Goal: Task Accomplishment & Management: Use online tool/utility

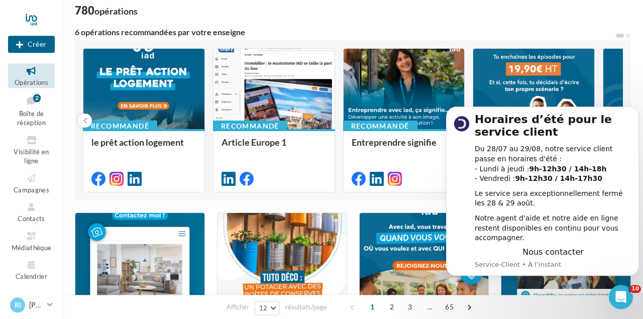
scroll to position [68, 0]
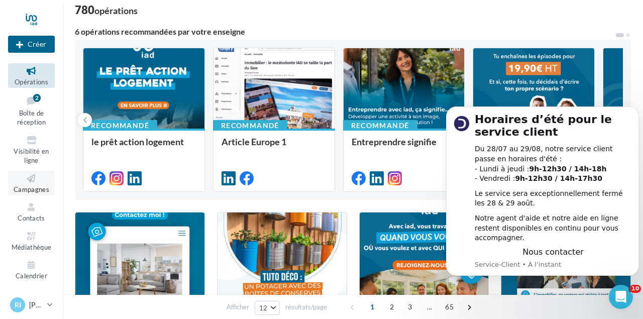
click at [30, 187] on span "Campagnes" at bounding box center [32, 189] width 36 height 8
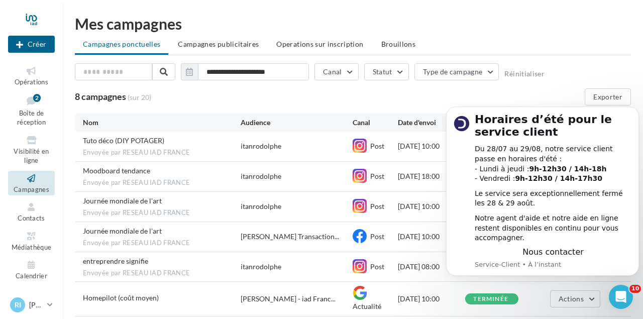
click at [539, 96] on div "8 campagnes (sur 20) Exporter" at bounding box center [353, 96] width 556 height 17
click at [332, 102] on div "8 campagnes (sur 20) Exporter" at bounding box center [353, 96] width 556 height 17
click at [411, 101] on div "8 campagnes (sur 20) Exporter" at bounding box center [353, 96] width 556 height 17
click at [552, 105] on html "Horaires d’été pour le service client Du 28/07 au 29/08, notre service client p…" at bounding box center [542, 103] width 201 height 4
click at [520, 300] on div "terminée" at bounding box center [498, 298] width 67 height 11
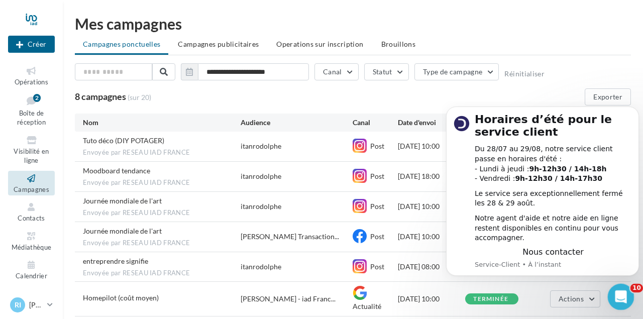
click at [614, 294] on icon "Ouvrir le Messenger Intercom" at bounding box center [619, 295] width 17 height 17
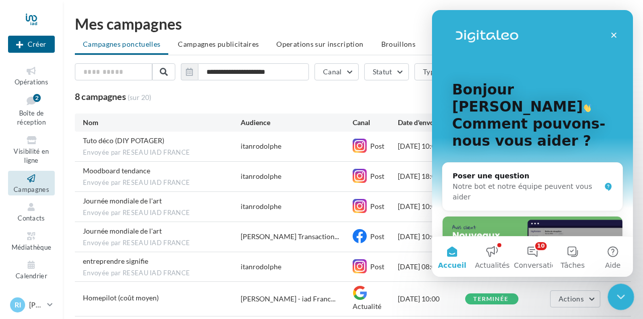
click at [614, 294] on icon "Fermer le Messenger Intercom" at bounding box center [619, 295] width 12 height 12
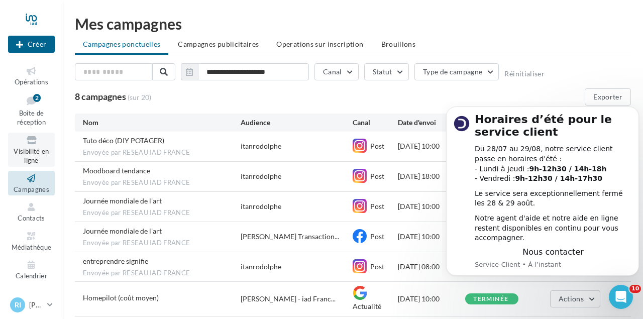
click at [39, 146] on icon at bounding box center [31, 141] width 41 height 12
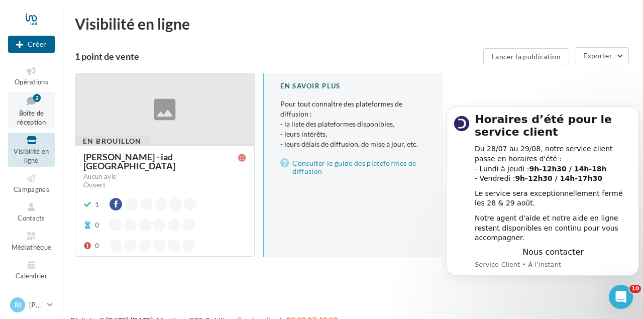
click at [33, 108] on link "Boîte de réception 2" at bounding box center [31, 110] width 47 height 37
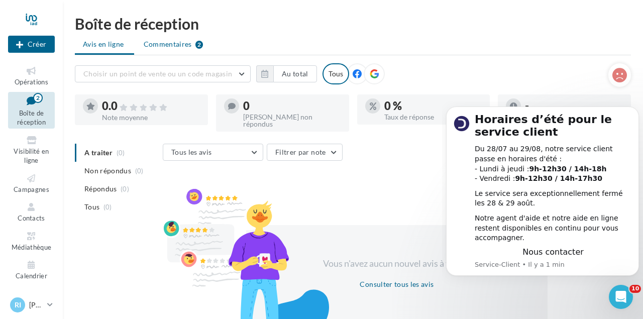
click at [180, 51] on li "Commentaires 2" at bounding box center [174, 44] width 76 height 18
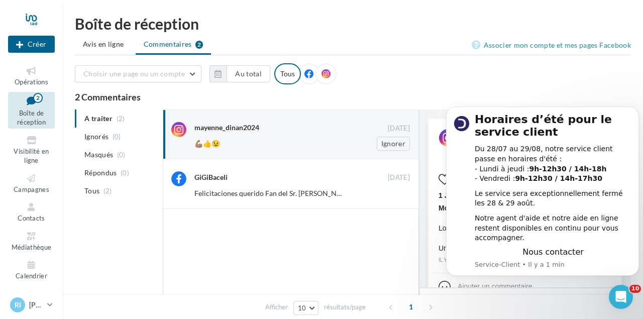
scroll to position [101, 0]
click at [252, 142] on div "💪🏽👍😉" at bounding box center [269, 144] width 150 height 10
click at [33, 79] on span "Opérations" at bounding box center [32, 82] width 34 height 8
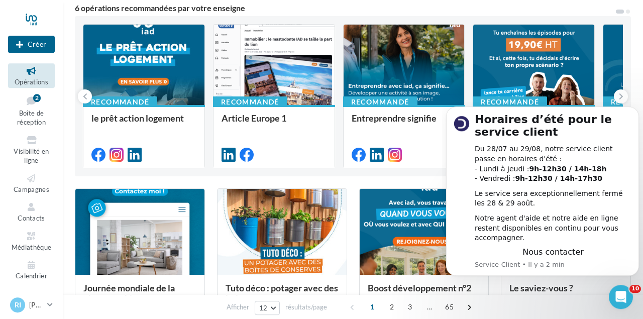
scroll to position [63, 0]
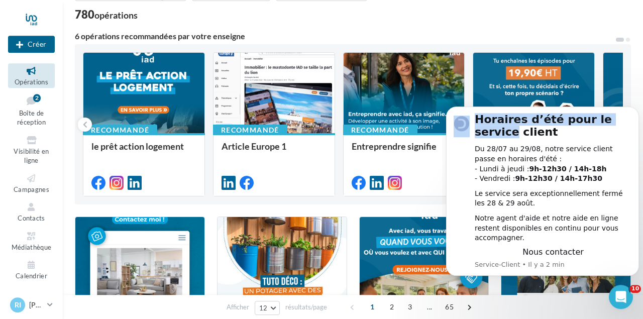
drag, startPoint x: 625, startPoint y: 121, endPoint x: 565, endPoint y: 115, distance: 60.0
click at [565, 105] on html "Horaires d’été pour le service client Du 28/07 au 29/08, notre service client p…" at bounding box center [542, 103] width 201 height 4
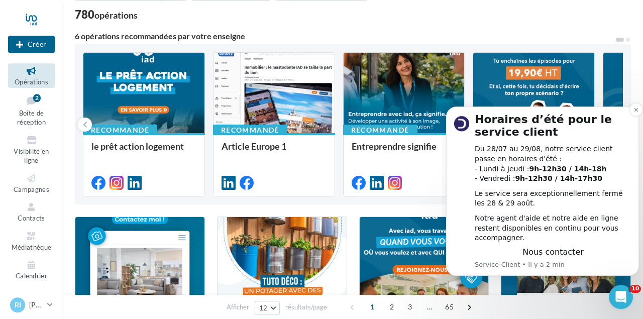
click at [609, 183] on div "Du 28/07 au 29/08, notre service client passe en horaires d'été : - Lundi à jeu…" at bounding box center [552, 163] width 157 height 39
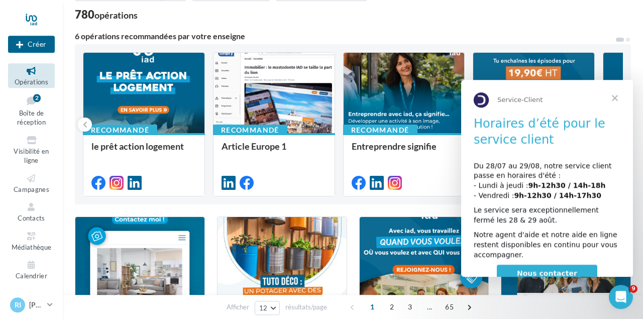
scroll to position [0, 0]
click at [614, 93] on span "Fermer" at bounding box center [614, 98] width 36 height 36
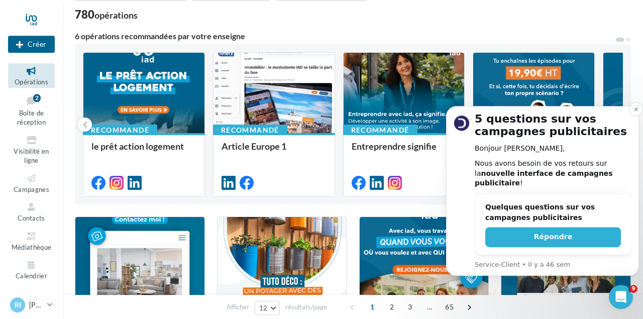
click at [629, 121] on div "5 questions sur vos campagnes publicitaires Bonjour Rodolphe, Nous avons besoin…" at bounding box center [542, 191] width 193 height 170
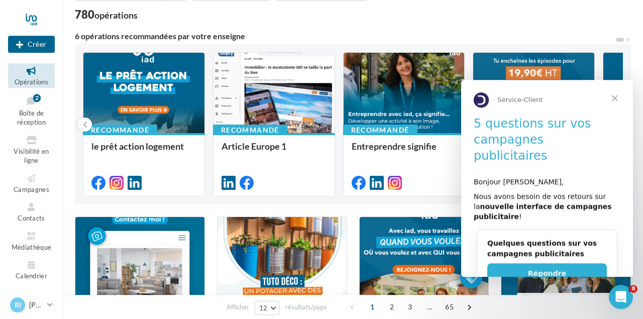
drag, startPoint x: 648, startPoint y: 100, endPoint x: 613, endPoint y: 91, distance: 35.8
click at [613, 100] on span "Fermer" at bounding box center [614, 98] width 36 height 36
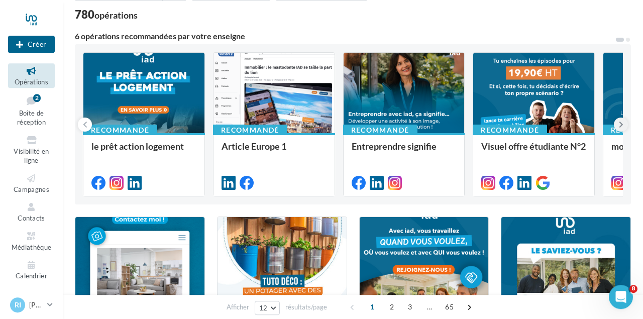
click at [618, 125] on button at bounding box center [620, 124] width 14 height 14
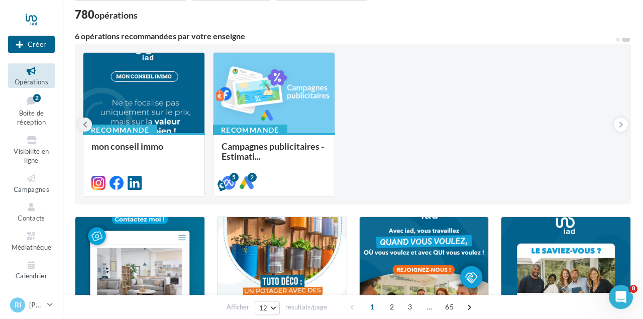
click at [85, 121] on icon at bounding box center [85, 124] width 5 height 10
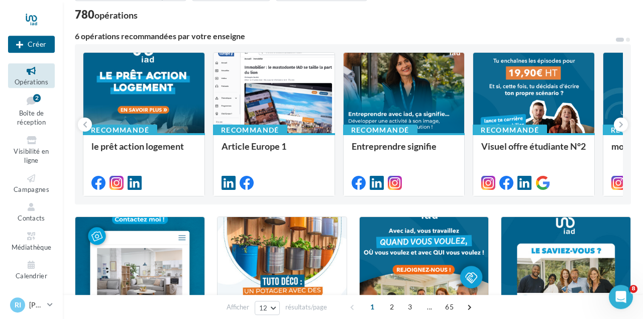
click at [32, 80] on span "Opérations" at bounding box center [32, 82] width 34 height 8
click at [35, 42] on button "Créer" at bounding box center [31, 44] width 47 height 17
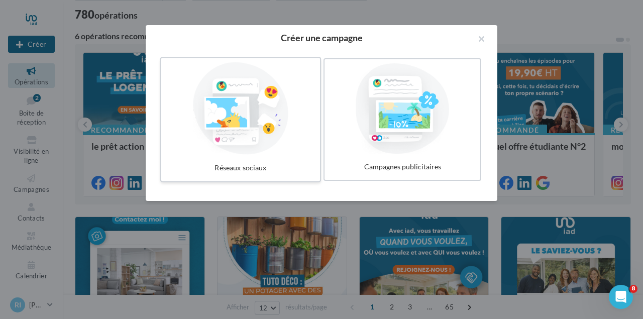
click at [229, 128] on div at bounding box center [240, 108] width 151 height 92
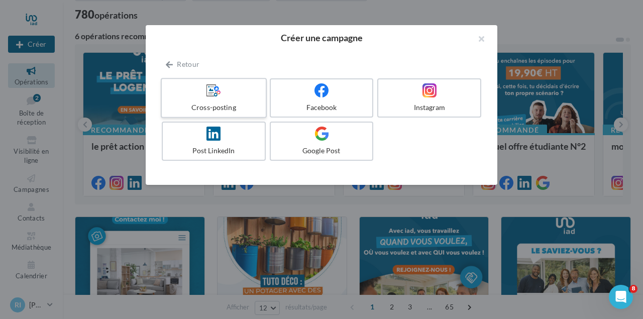
click at [226, 97] on div at bounding box center [213, 91] width 95 height 16
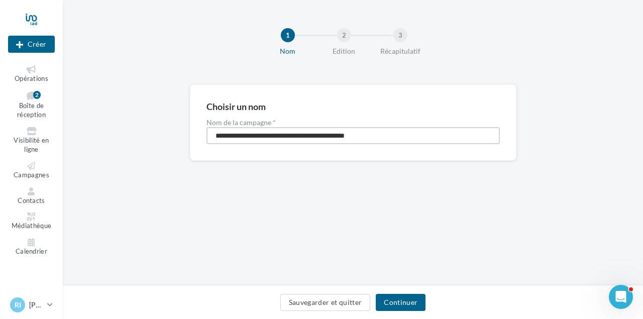
drag, startPoint x: 390, startPoint y: 136, endPoint x: 205, endPoint y: 142, distance: 184.8
click at [206, 142] on input "**********" at bounding box center [352, 135] width 293 height 17
type input "*****"
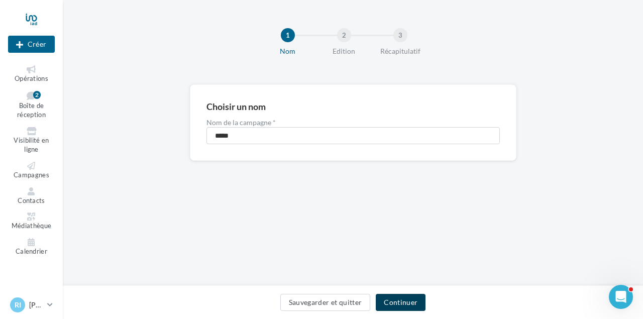
click at [401, 305] on button "Continuer" at bounding box center [401, 302] width 50 height 17
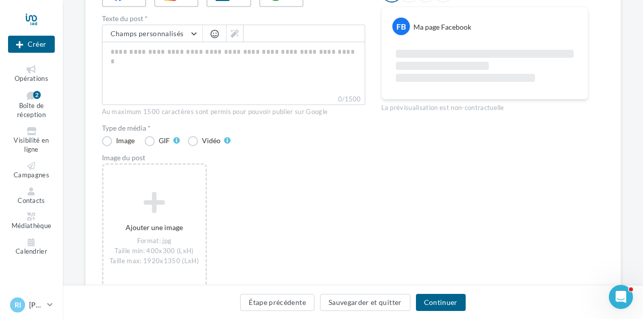
scroll to position [155, 0]
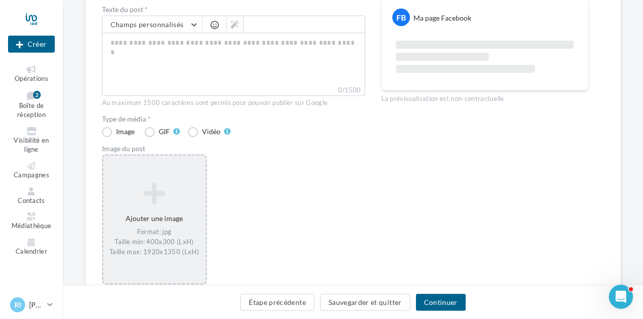
click at [140, 201] on icon at bounding box center [154, 193] width 94 height 24
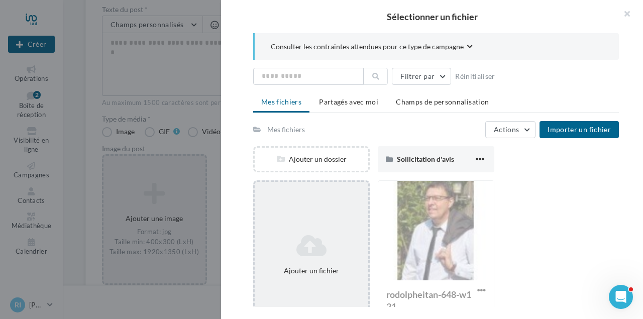
click at [307, 260] on div "Ajouter un fichier" at bounding box center [311, 254] width 113 height 50
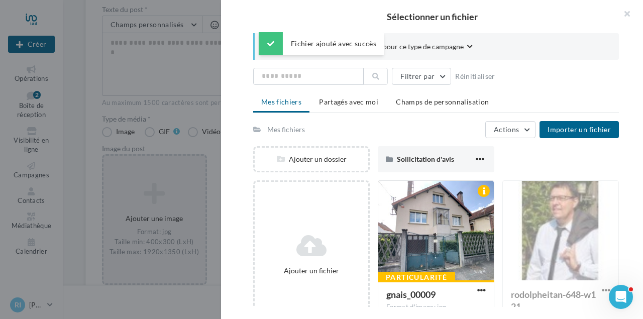
drag, startPoint x: 642, startPoint y: 163, endPoint x: 641, endPoint y: 190, distance: 27.1
click at [641, 190] on div "Consulter les contraintes attendues pour ce type de campagne Filtrer par Réinit…" at bounding box center [436, 170] width 430 height 274
click at [426, 234] on div at bounding box center [435, 231] width 115 height 100
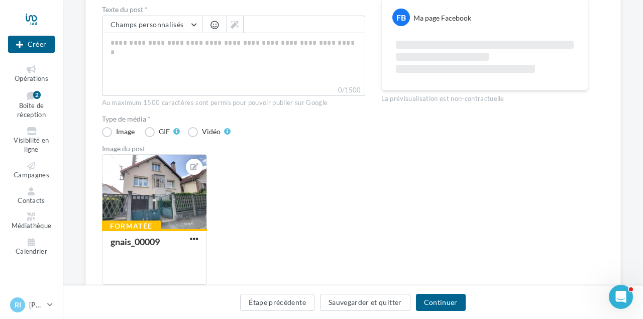
click at [422, 222] on div "Prévisualiser le post FB Ma page Facebook La prévisualisation est non-contractu…" at bounding box center [484, 132] width 207 height 338
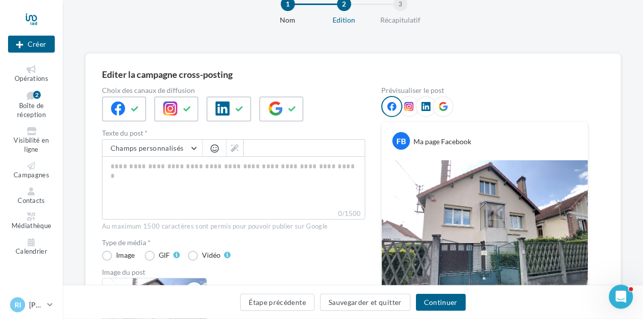
scroll to position [30, 0]
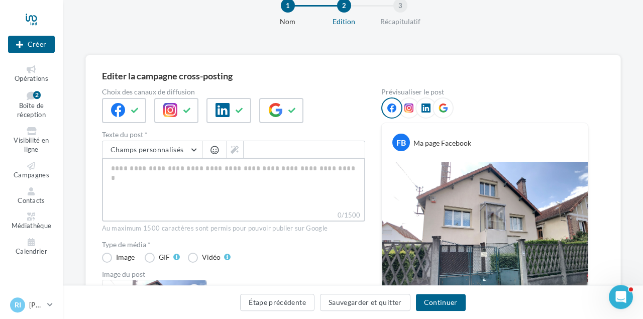
click at [149, 172] on textarea "0/1500" at bounding box center [233, 184] width 263 height 52
click at [139, 166] on textarea "0/1500" at bounding box center [233, 184] width 263 height 52
paste textarea "**********"
type textarea "**********"
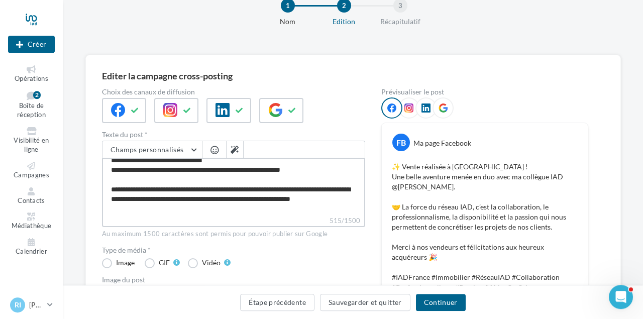
scroll to position [0, 0]
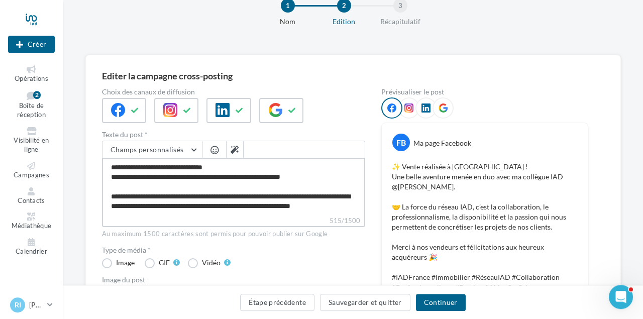
click at [328, 174] on textarea "**********" at bounding box center [233, 187] width 263 height 58
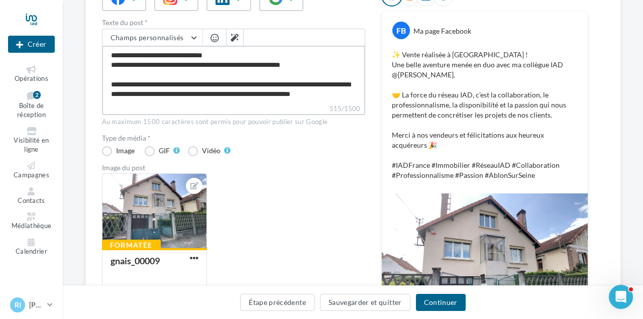
scroll to position [145, 0]
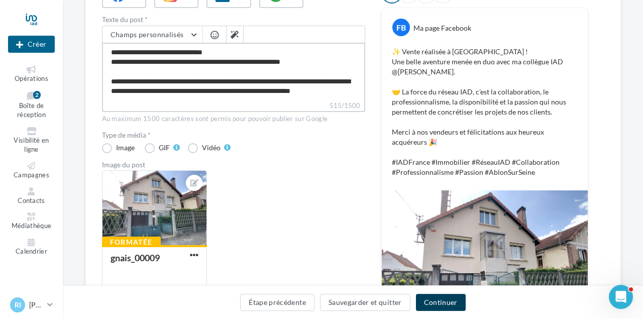
type textarea "**********"
click at [430, 301] on button "Continuer" at bounding box center [441, 302] width 50 height 17
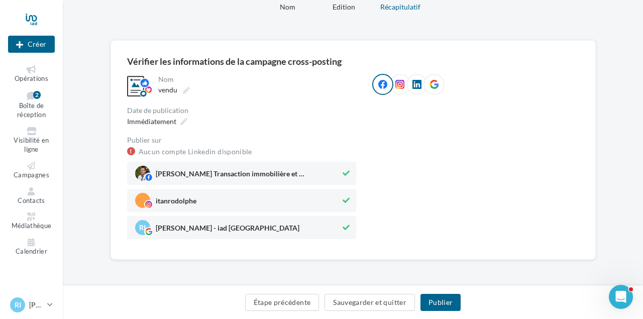
scroll to position [44, 0]
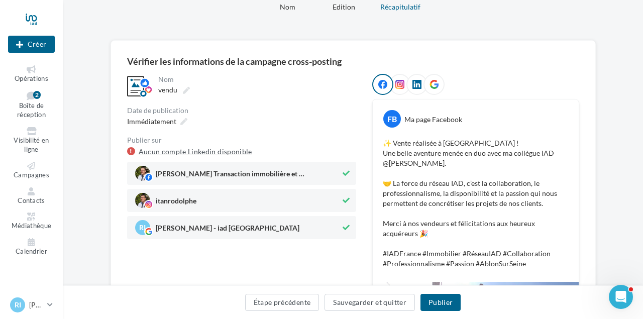
click at [185, 155] on link "Aucun compte Linkedin disponible" at bounding box center [195, 152] width 113 height 12
click at [420, 87] on icon at bounding box center [416, 84] width 9 height 9
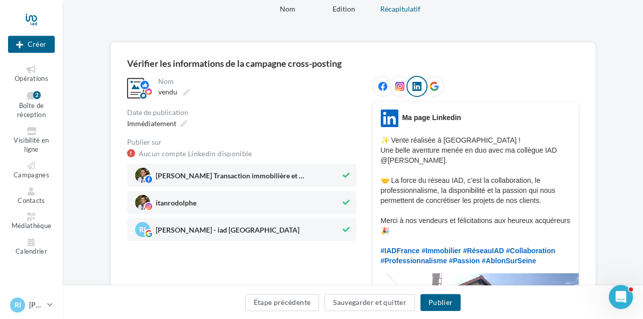
scroll to position [42, 0]
click at [439, 300] on button "Publier" at bounding box center [440, 302] width 40 height 17
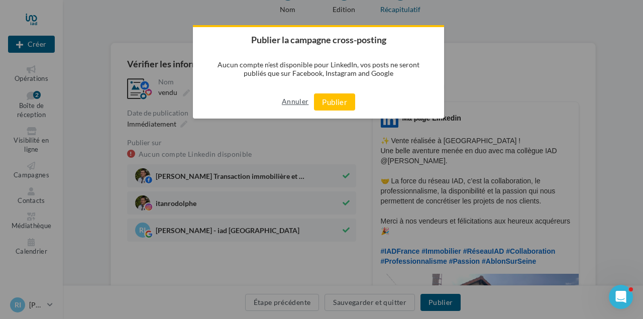
click at [289, 102] on button "Annuler" at bounding box center [295, 101] width 27 height 16
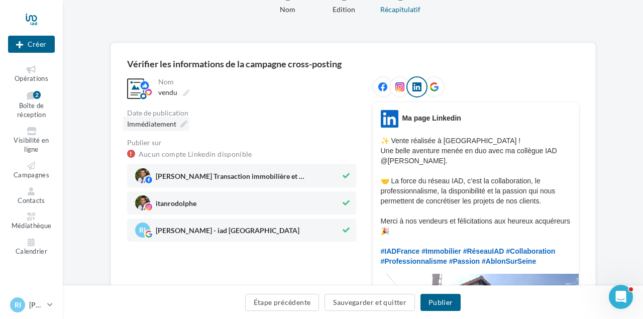
click at [154, 125] on span "Immédiatement" at bounding box center [151, 123] width 49 height 9
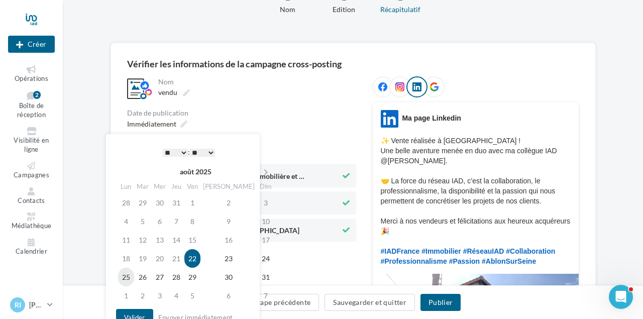
click at [129, 277] on td "25" at bounding box center [126, 277] width 16 height 19
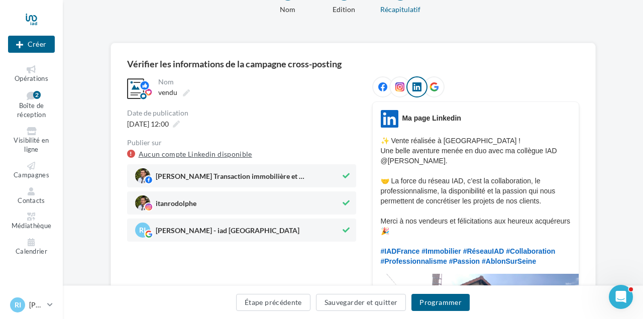
click at [214, 155] on link "Aucun compte Linkedin disponible" at bounding box center [195, 154] width 113 height 12
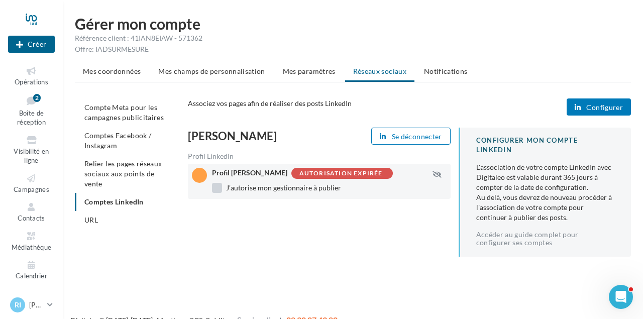
click at [286, 188] on label "J'autorise mon gestionnaire à publier" at bounding box center [276, 188] width 129 height 10
click at [588, 108] on span "Configurer" at bounding box center [604, 107] width 37 height 8
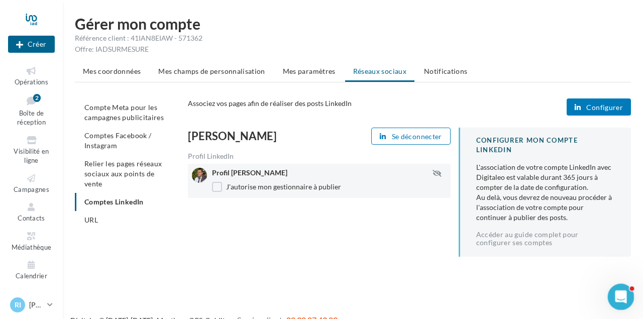
click at [615, 295] on icon "Ouvrir le Messenger Intercom" at bounding box center [619, 295] width 17 height 17
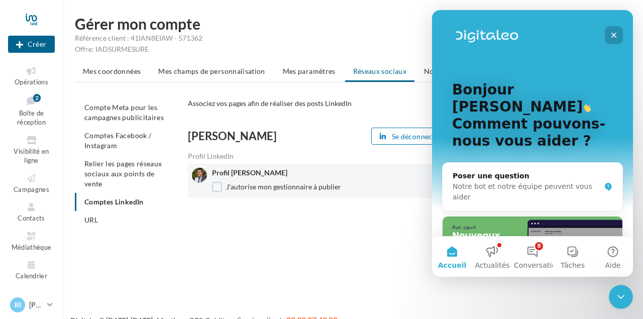
click at [616, 35] on icon "Fermer" at bounding box center [613, 35] width 8 height 8
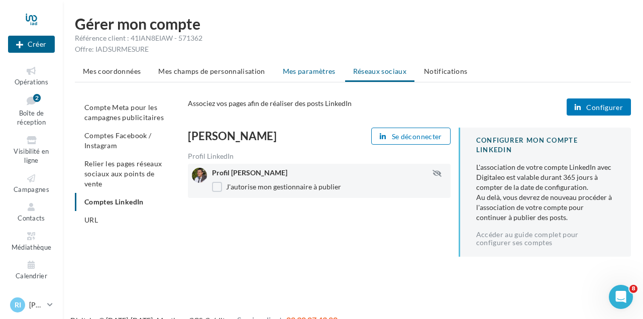
click at [307, 69] on span "Mes paramètres" at bounding box center [309, 71] width 53 height 9
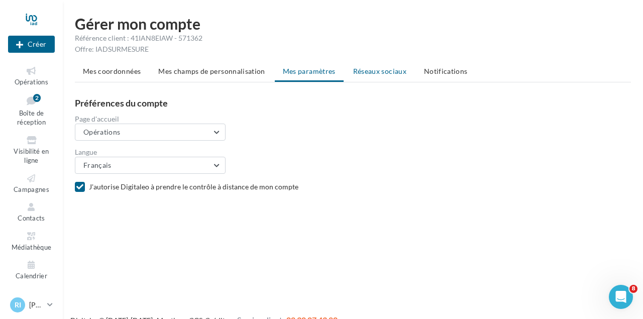
click at [371, 76] on li "Réseaux sociaux" at bounding box center [379, 71] width 69 height 18
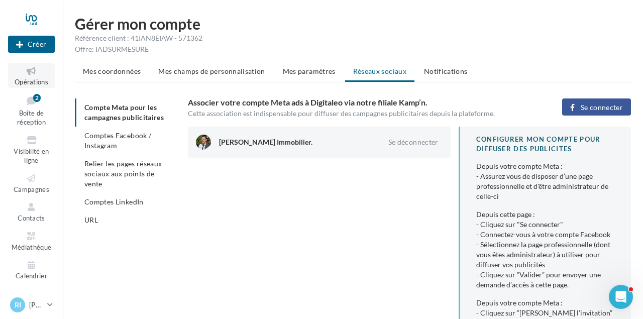
click at [37, 75] on icon at bounding box center [31, 71] width 41 height 12
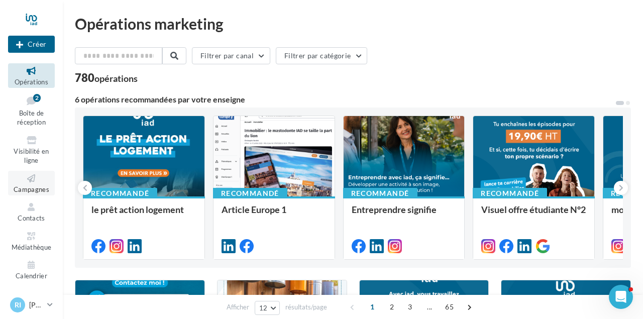
click at [30, 179] on icon at bounding box center [31, 179] width 41 height 12
click at [35, 47] on button "Créer" at bounding box center [31, 44] width 47 height 17
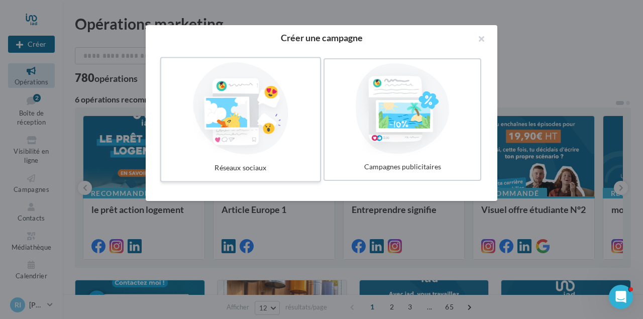
click at [243, 123] on div at bounding box center [240, 108] width 151 height 92
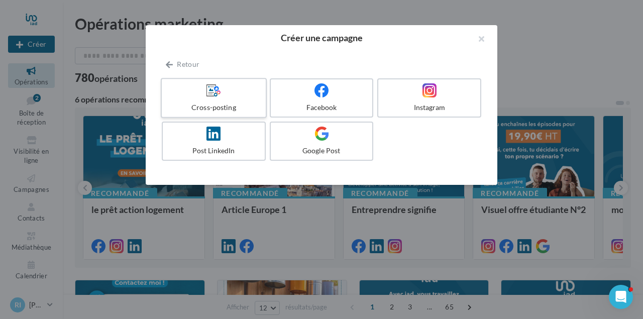
click at [219, 103] on div "Cross-posting" at bounding box center [213, 107] width 95 height 10
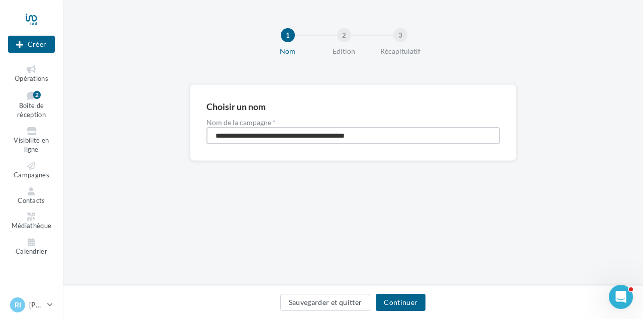
click at [404, 138] on input "**********" at bounding box center [352, 135] width 293 height 17
type input "*"
type input "*****"
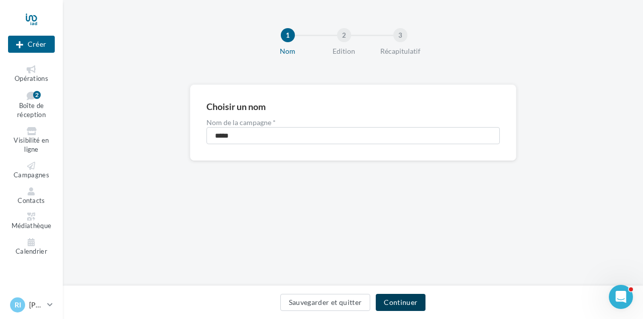
click at [417, 299] on button "Continuer" at bounding box center [401, 302] width 50 height 17
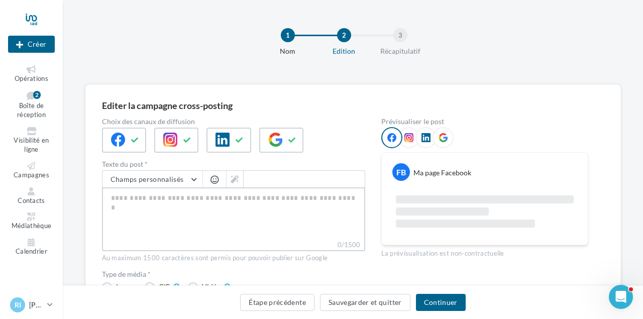
click at [143, 209] on textarea "0/1500" at bounding box center [233, 213] width 263 height 52
paste textarea "**********"
type textarea "**********"
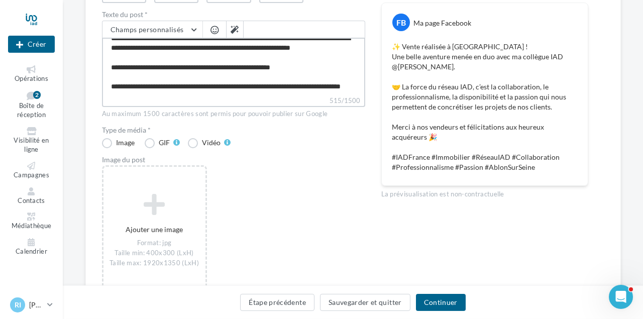
scroll to position [153, 0]
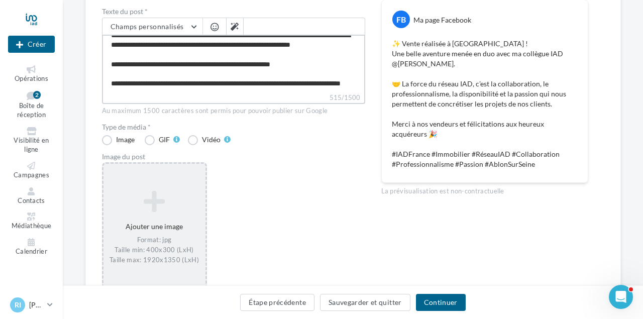
type textarea "**********"
click at [153, 205] on icon at bounding box center [154, 201] width 94 height 24
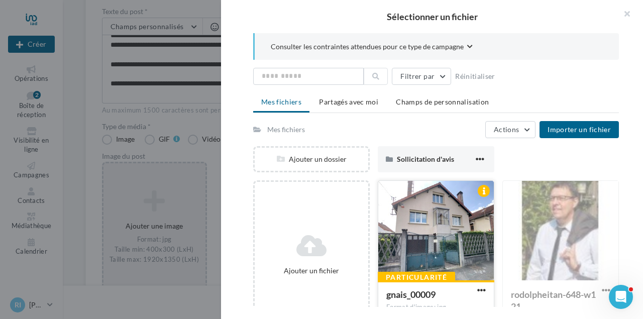
click at [421, 224] on div at bounding box center [435, 231] width 115 height 100
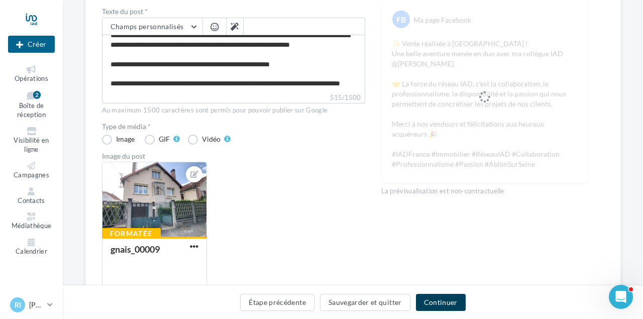
click at [440, 307] on button "Continuer" at bounding box center [441, 302] width 50 height 17
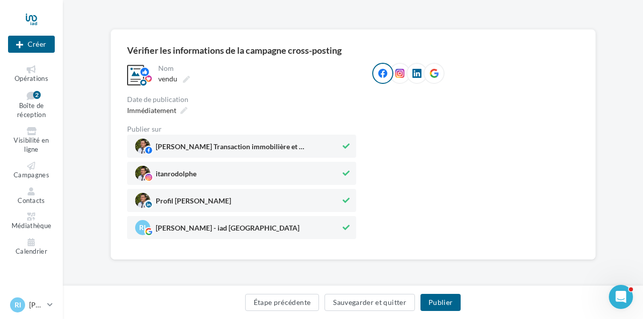
scroll to position [55, 0]
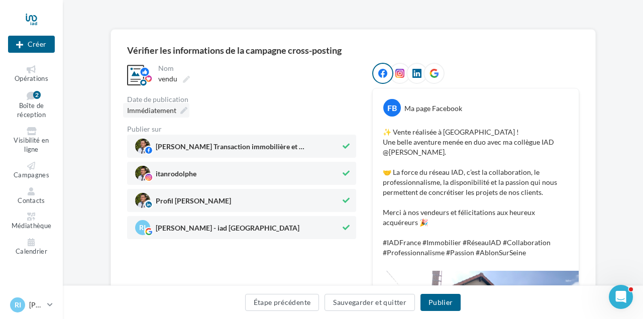
click at [146, 109] on span "Immédiatement" at bounding box center [151, 110] width 49 height 9
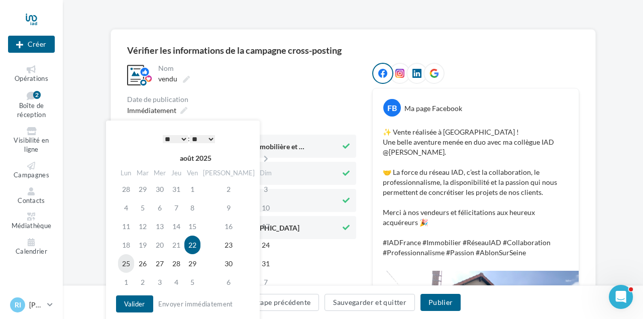
click at [127, 268] on td "25" at bounding box center [126, 263] width 16 height 19
click at [132, 303] on button "Valider" at bounding box center [134, 303] width 37 height 17
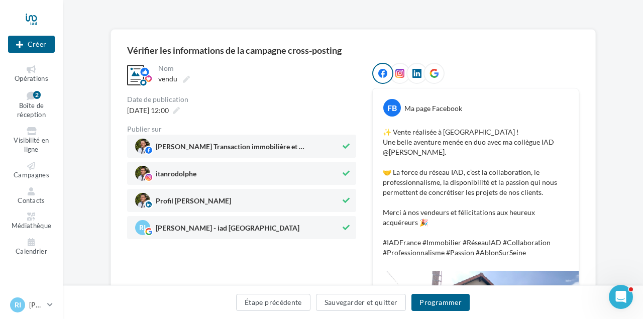
click at [432, 312] on div "Étape précédente Sauvegarder et quitter Programmer" at bounding box center [353, 304] width 564 height 21
click at [442, 303] on button "Programmer" at bounding box center [440, 302] width 58 height 17
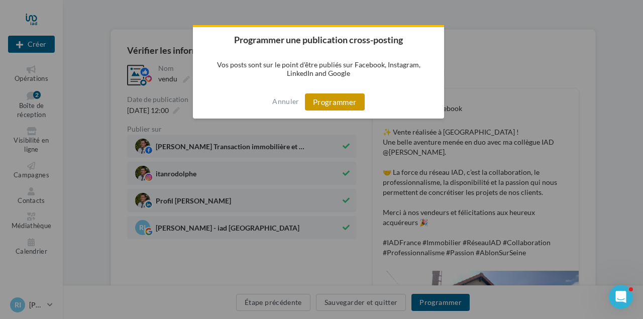
click at [341, 106] on button "Programmer" at bounding box center [335, 101] width 60 height 17
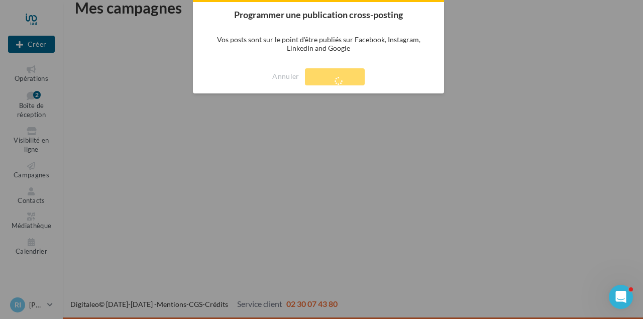
scroll to position [16, 0]
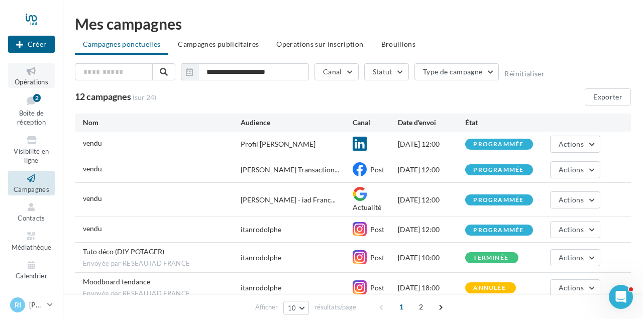
click at [32, 73] on icon at bounding box center [31, 71] width 41 height 12
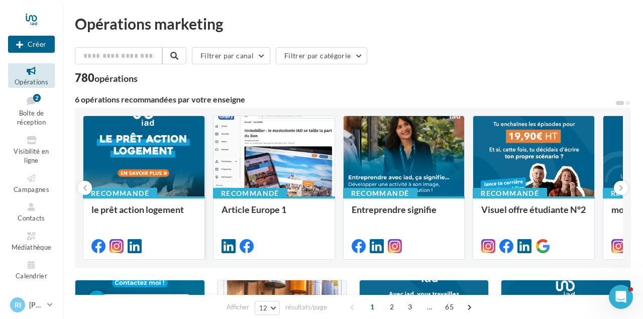
click at [161, 201] on div "Recommandé le prêt action logement" at bounding box center [143, 227] width 121 height 62
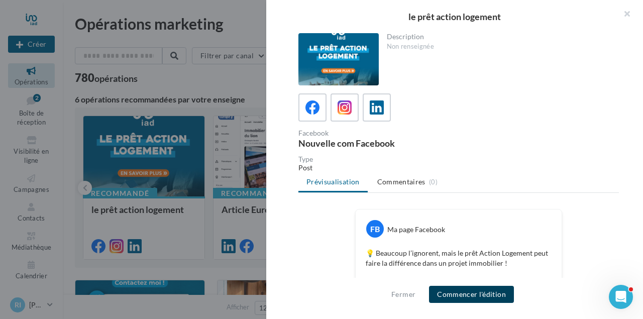
click at [475, 295] on button "Commencer l'édition" at bounding box center [471, 294] width 85 height 17
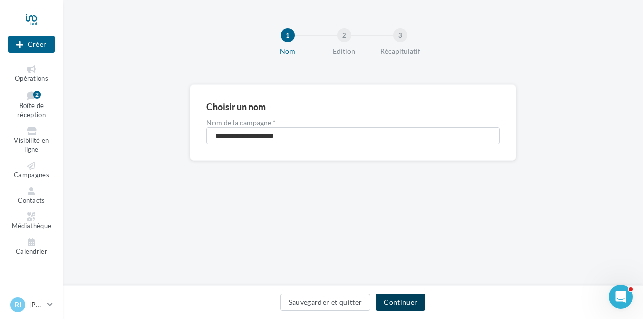
click at [398, 305] on button "Continuer" at bounding box center [401, 302] width 50 height 17
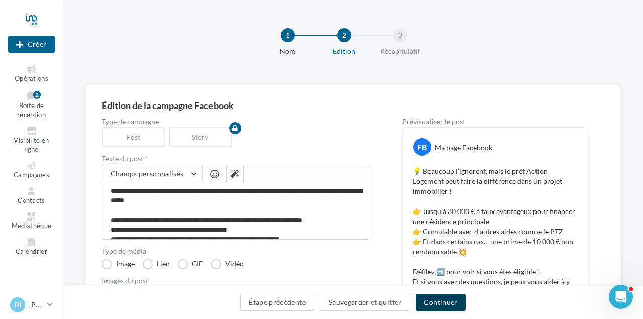
click at [429, 305] on button "Continuer" at bounding box center [441, 302] width 50 height 17
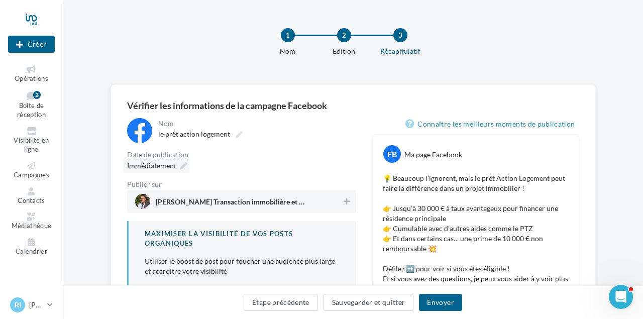
click at [161, 165] on span "Immédiatement" at bounding box center [151, 165] width 49 height 9
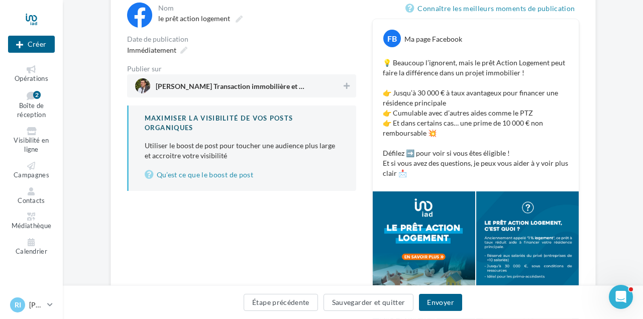
scroll to position [120, 0]
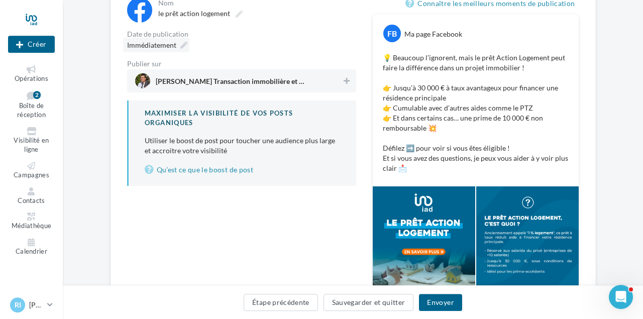
click at [172, 45] on span "Immédiatement" at bounding box center [151, 45] width 49 height 9
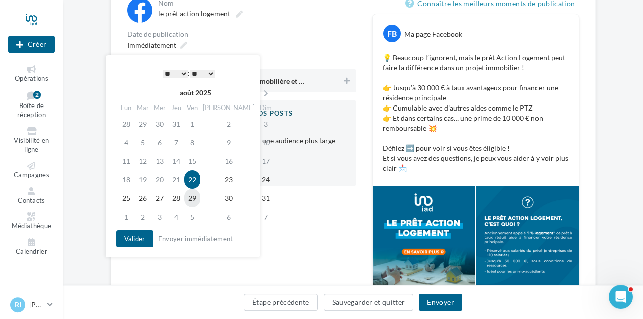
click at [198, 200] on td "29" at bounding box center [192, 198] width 16 height 19
click at [136, 237] on button "Valider" at bounding box center [134, 238] width 37 height 17
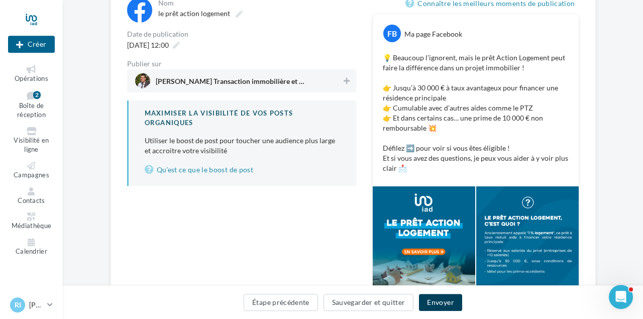
click at [440, 305] on button "Envoyer" at bounding box center [440, 302] width 43 height 17
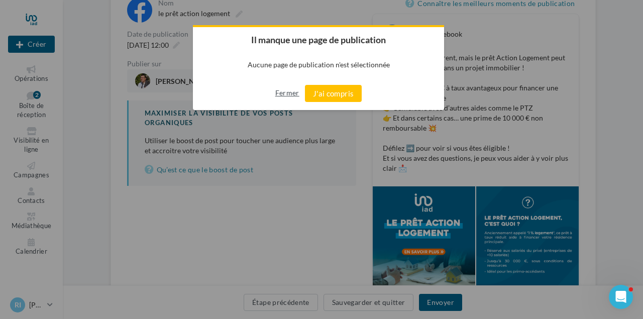
click at [286, 92] on button "Fermer" at bounding box center [287, 93] width 24 height 16
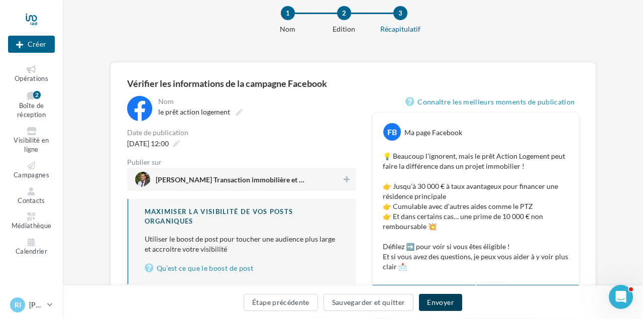
scroll to position [18, 0]
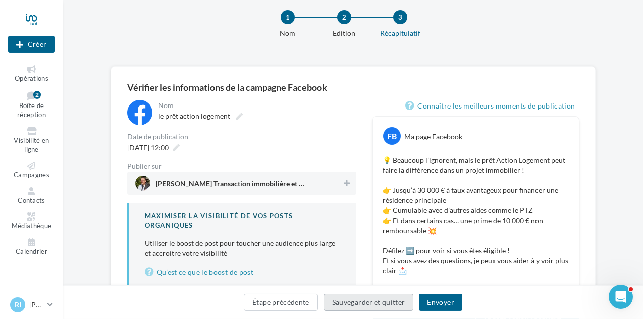
click at [389, 304] on button "Sauvegarder et quitter" at bounding box center [368, 302] width 90 height 17
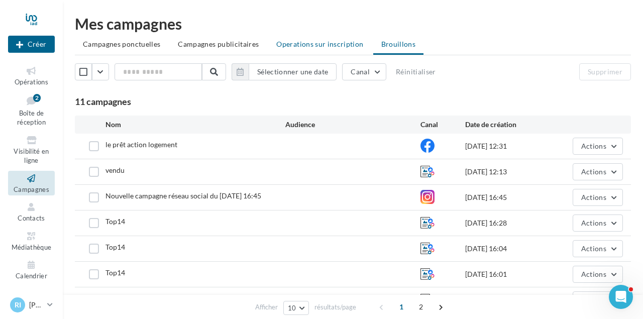
click at [319, 45] on span "Operations sur inscription" at bounding box center [319, 44] width 87 height 9
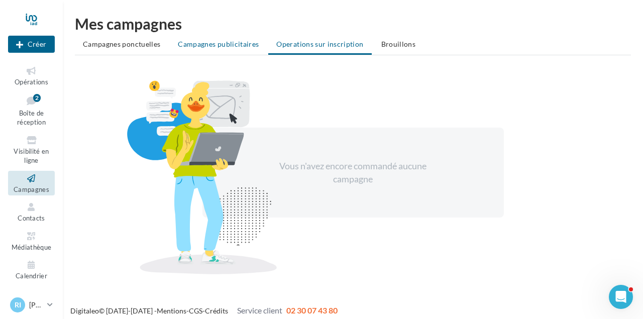
click at [191, 42] on span "Campagnes publicitaires" at bounding box center [218, 44] width 81 height 9
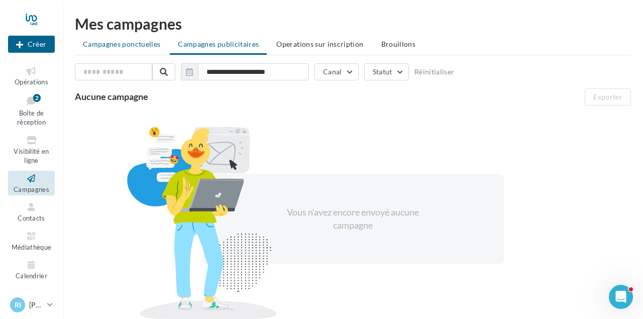
click at [119, 48] on span "Campagnes ponctuelles" at bounding box center [121, 44] width 77 height 9
